Goal: Information Seeking & Learning: Learn about a topic

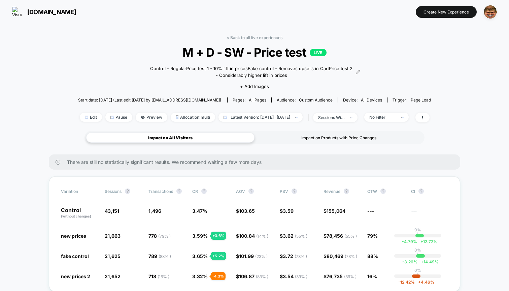
click at [336, 132] on div "Impact on Products with Price Changes" at bounding box center [339, 137] width 168 height 10
